Goal: Complete application form

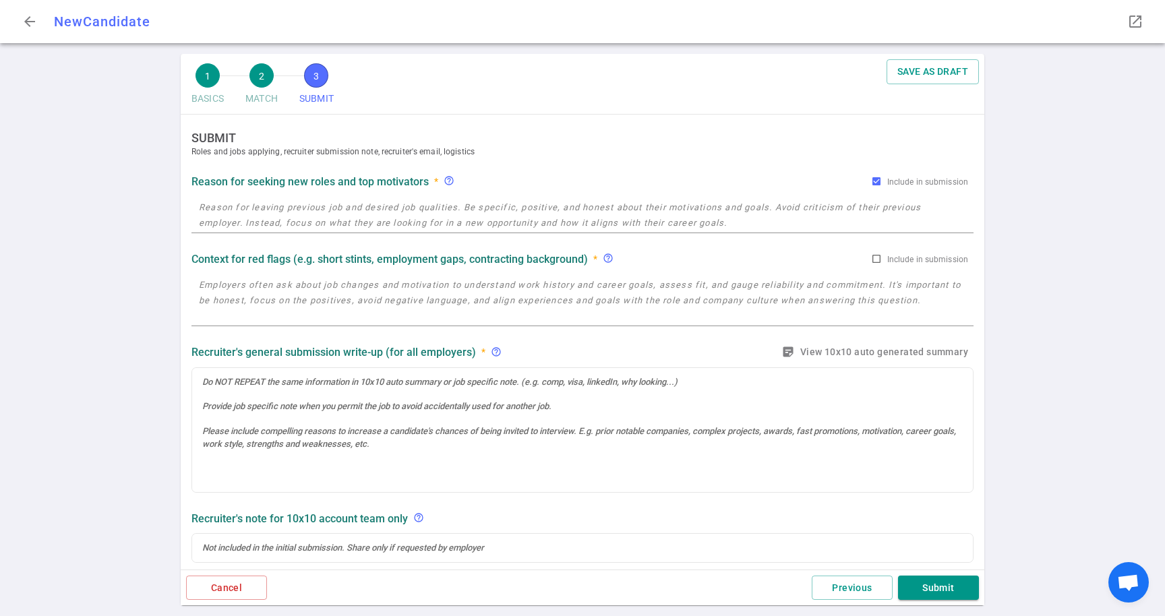
checkbox input "true"
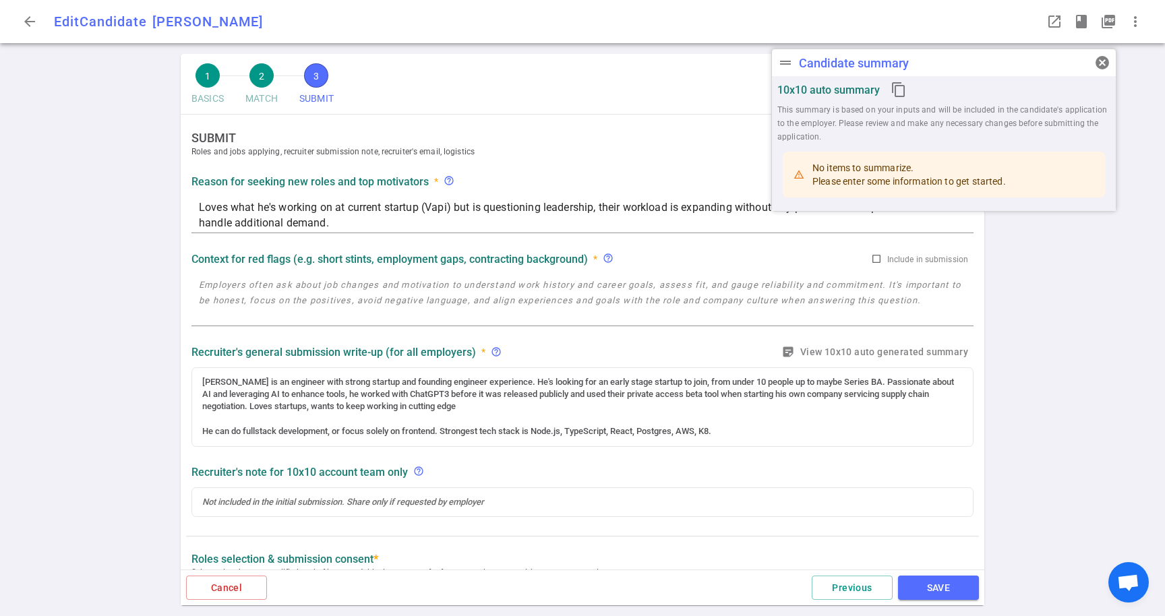
radio input "true"
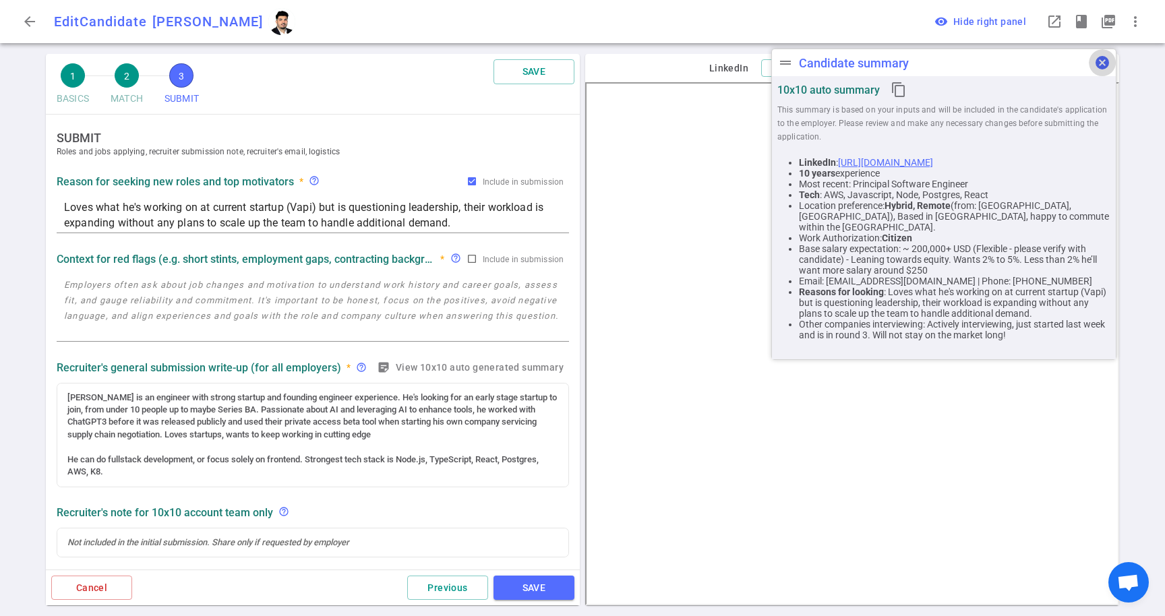
click at [1101, 61] on span "cancel" at bounding box center [1102, 63] width 16 height 16
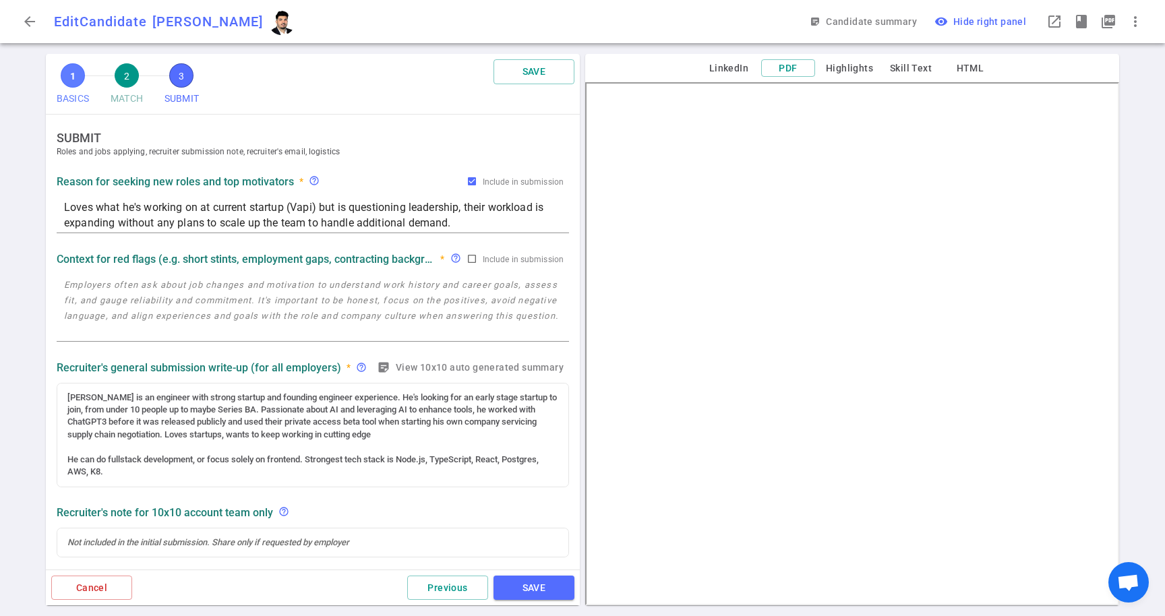
click at [78, 73] on span "1" at bounding box center [73, 75] width 24 height 24
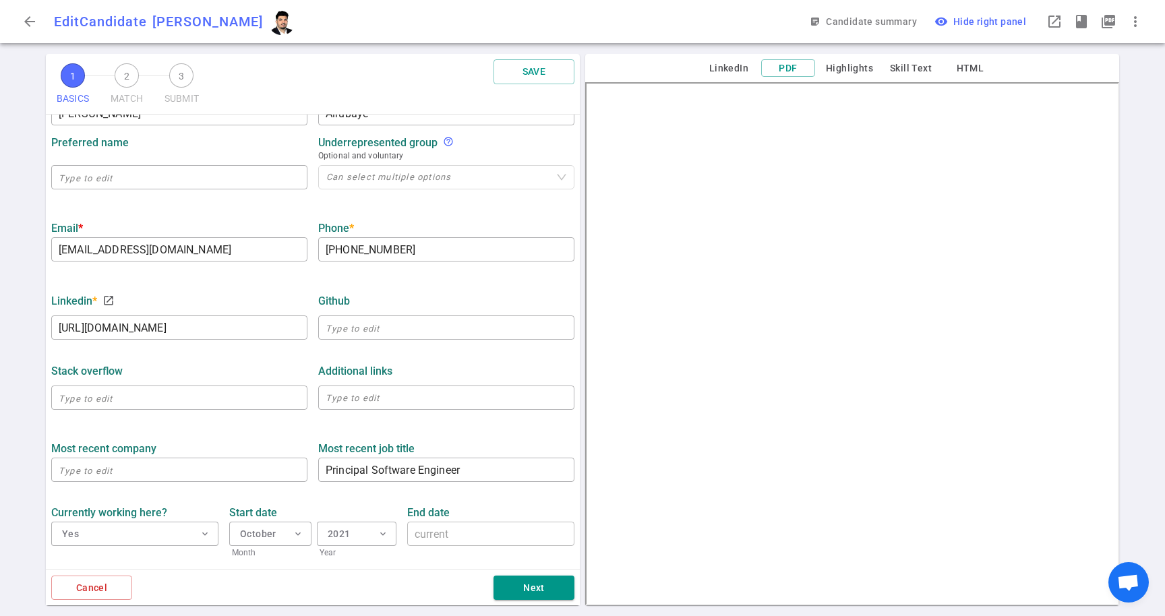
scroll to position [257, 0]
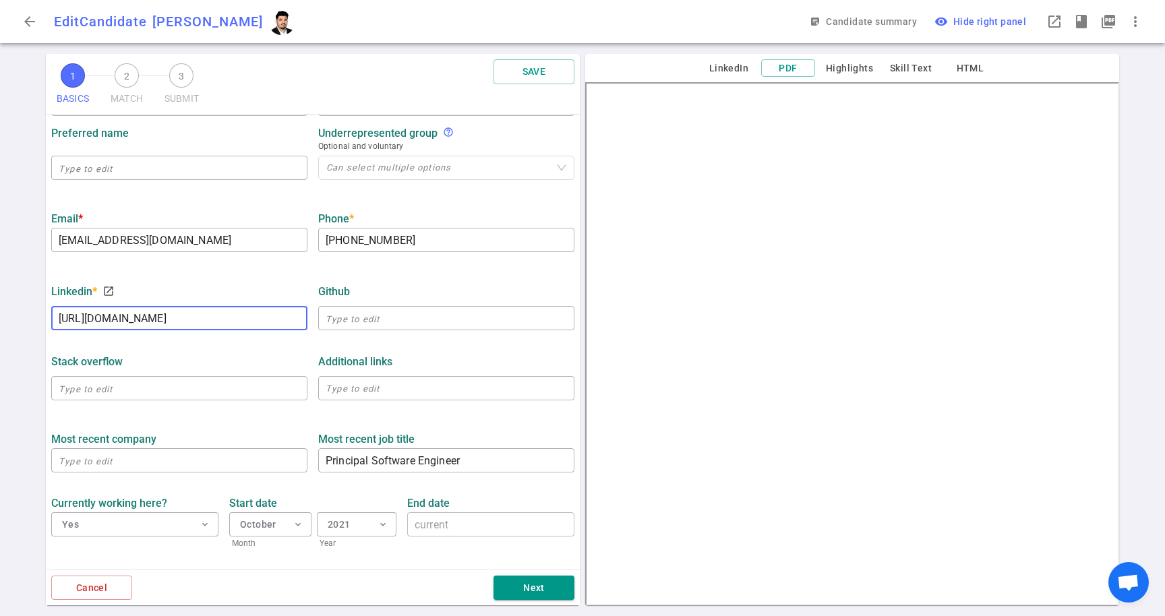
drag, startPoint x: 285, startPoint y: 317, endPoint x: 35, endPoint y: 323, distance: 250.1
click at [35, 323] on div "1 BASICS 2 MATCH 3 SUBMIT SAVE BASICS Resume, contact information, work history…" at bounding box center [582, 335] width 1165 height 562
